Goal: Information Seeking & Learning: Check status

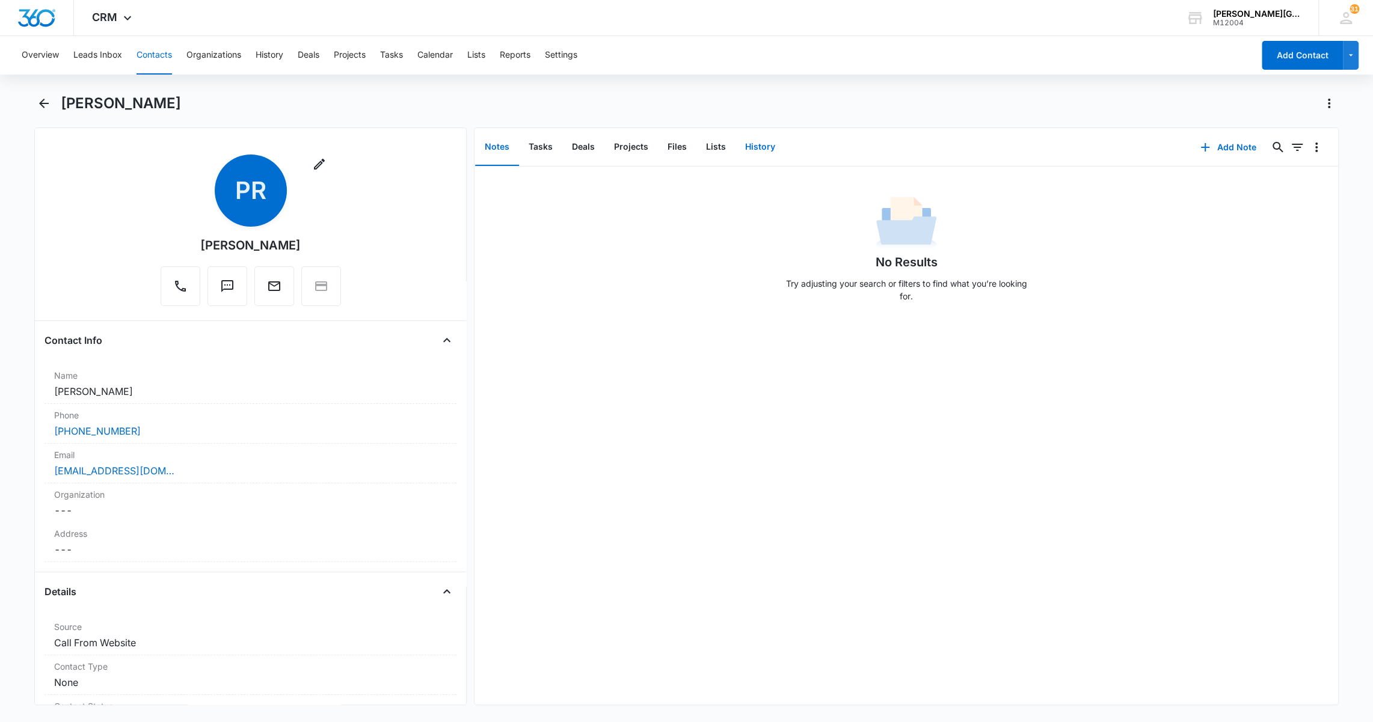
click at [764, 149] on button "History" at bounding box center [760, 147] width 49 height 37
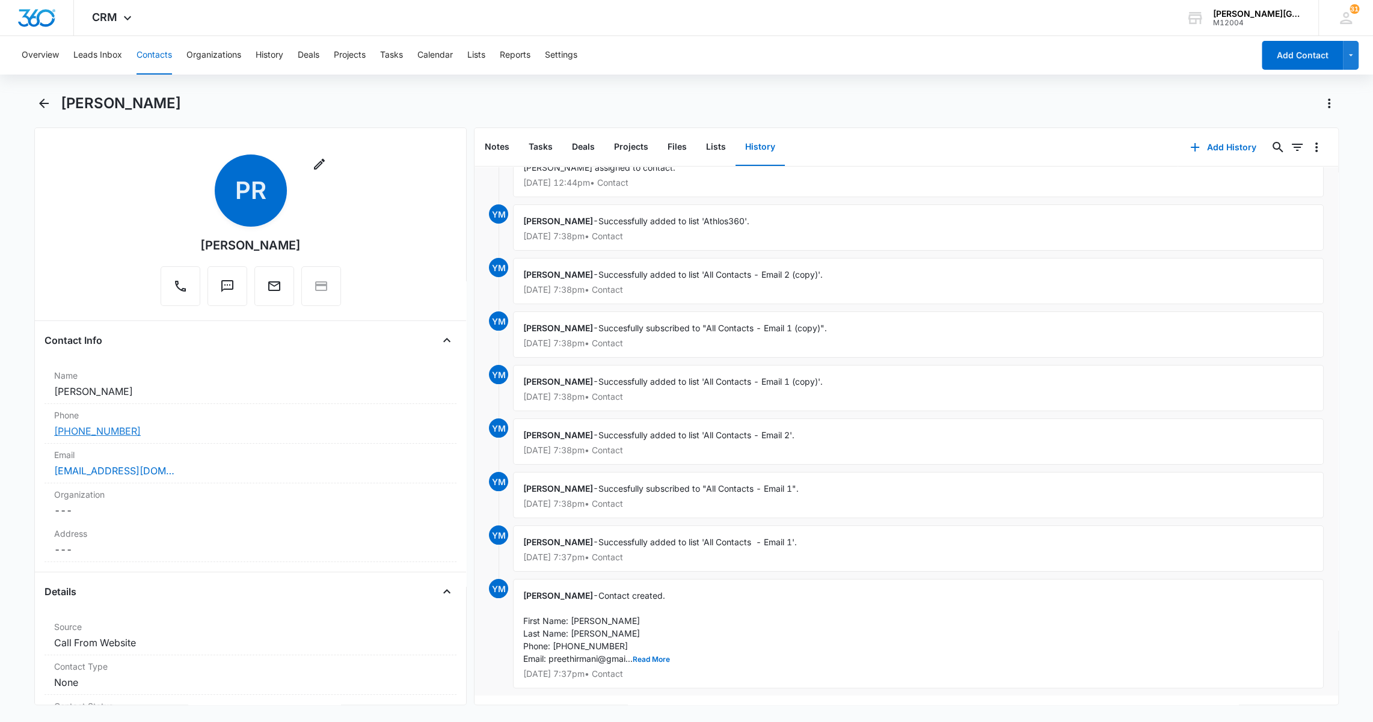
scroll to position [116, 0]
click at [656, 656] on button "Read More" at bounding box center [651, 659] width 37 height 7
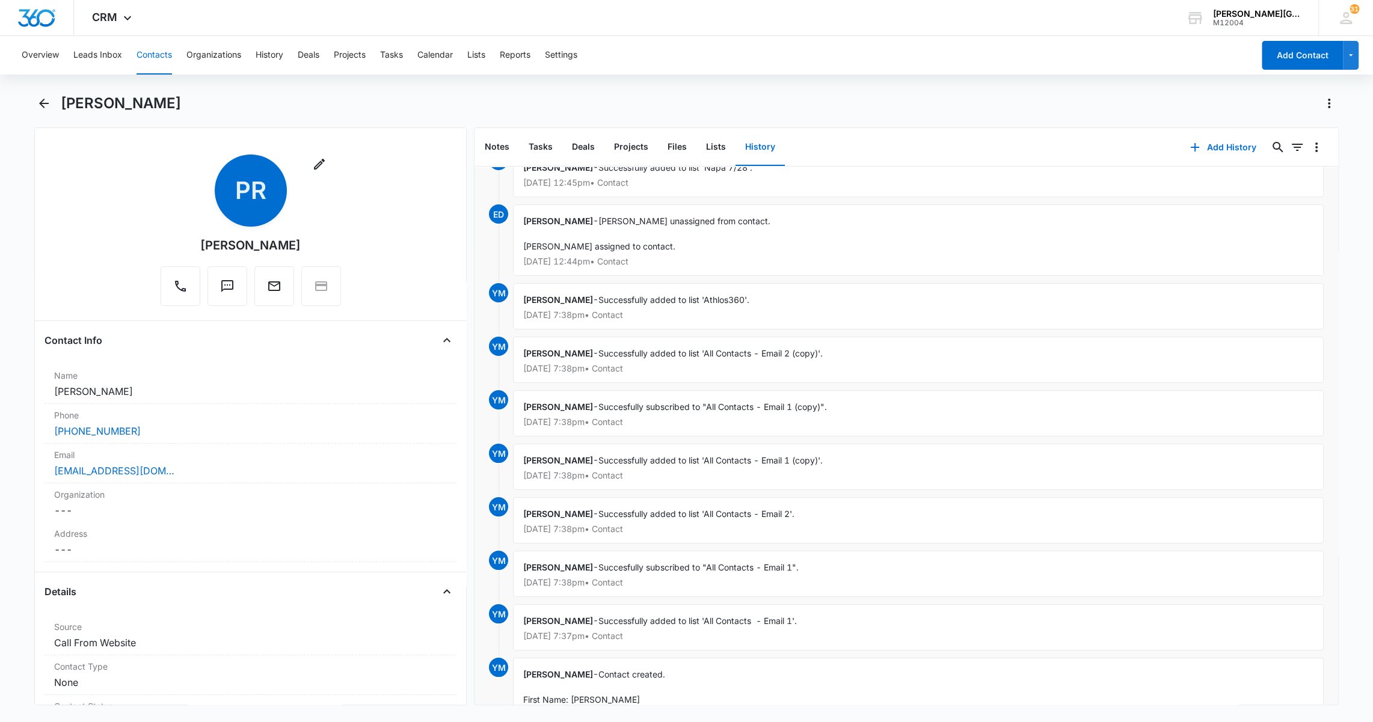
scroll to position [0, 0]
